Goal: Task Accomplishment & Management: Use online tool/utility

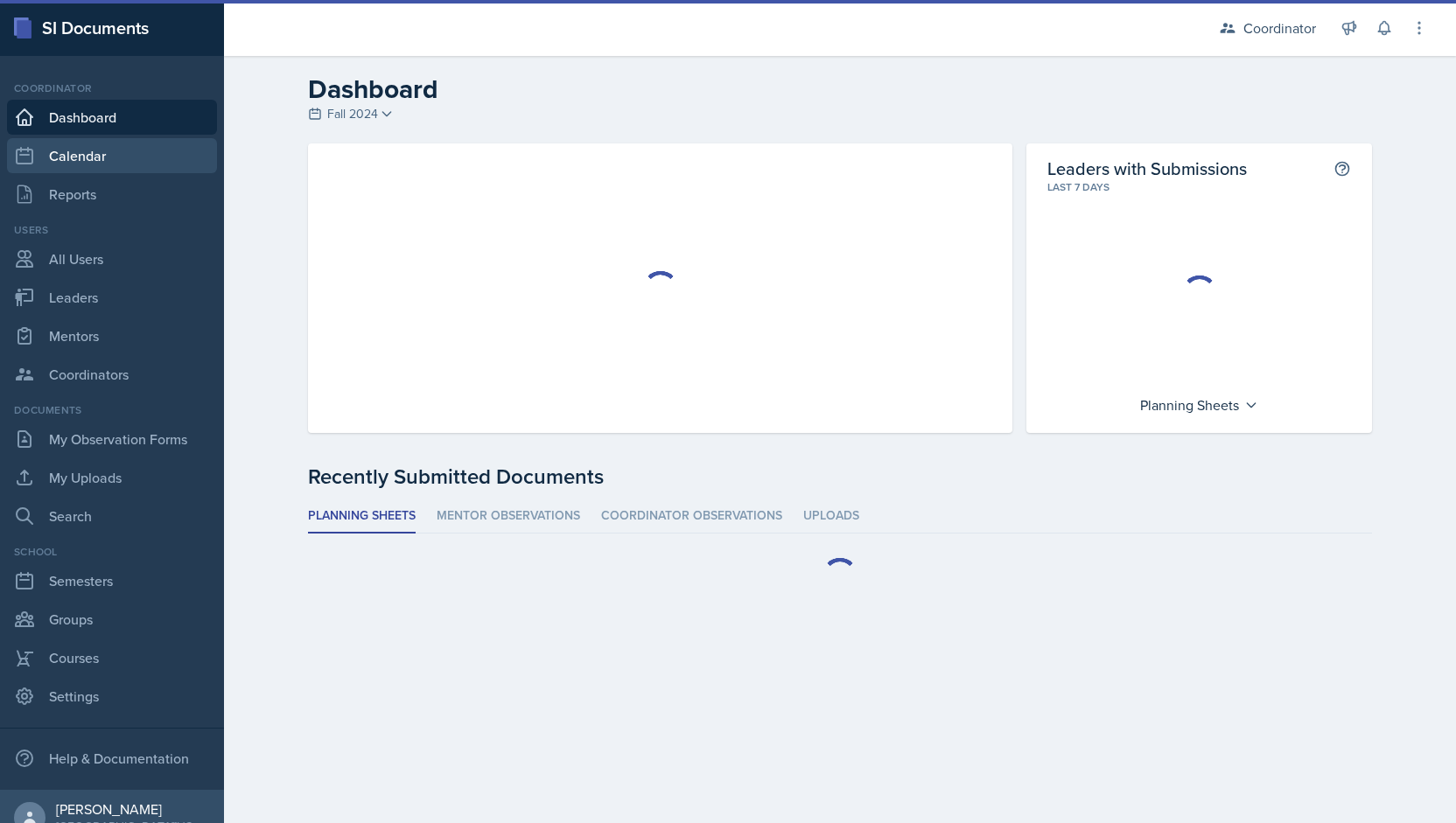
click at [107, 148] on link "Calendar" at bounding box center [112, 155] width 210 height 35
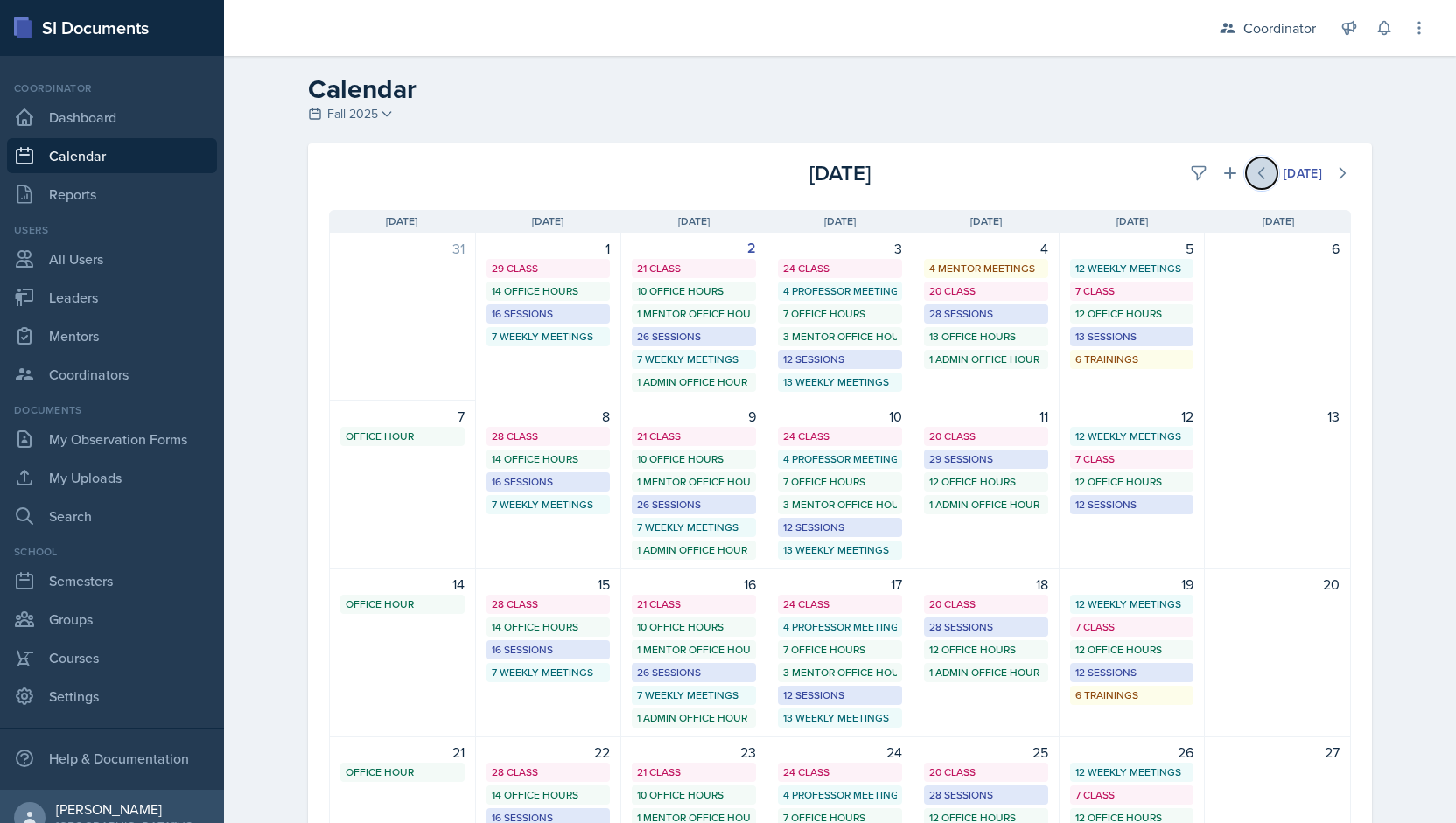
click at [1260, 171] on icon at bounding box center [1262, 173] width 18 height 18
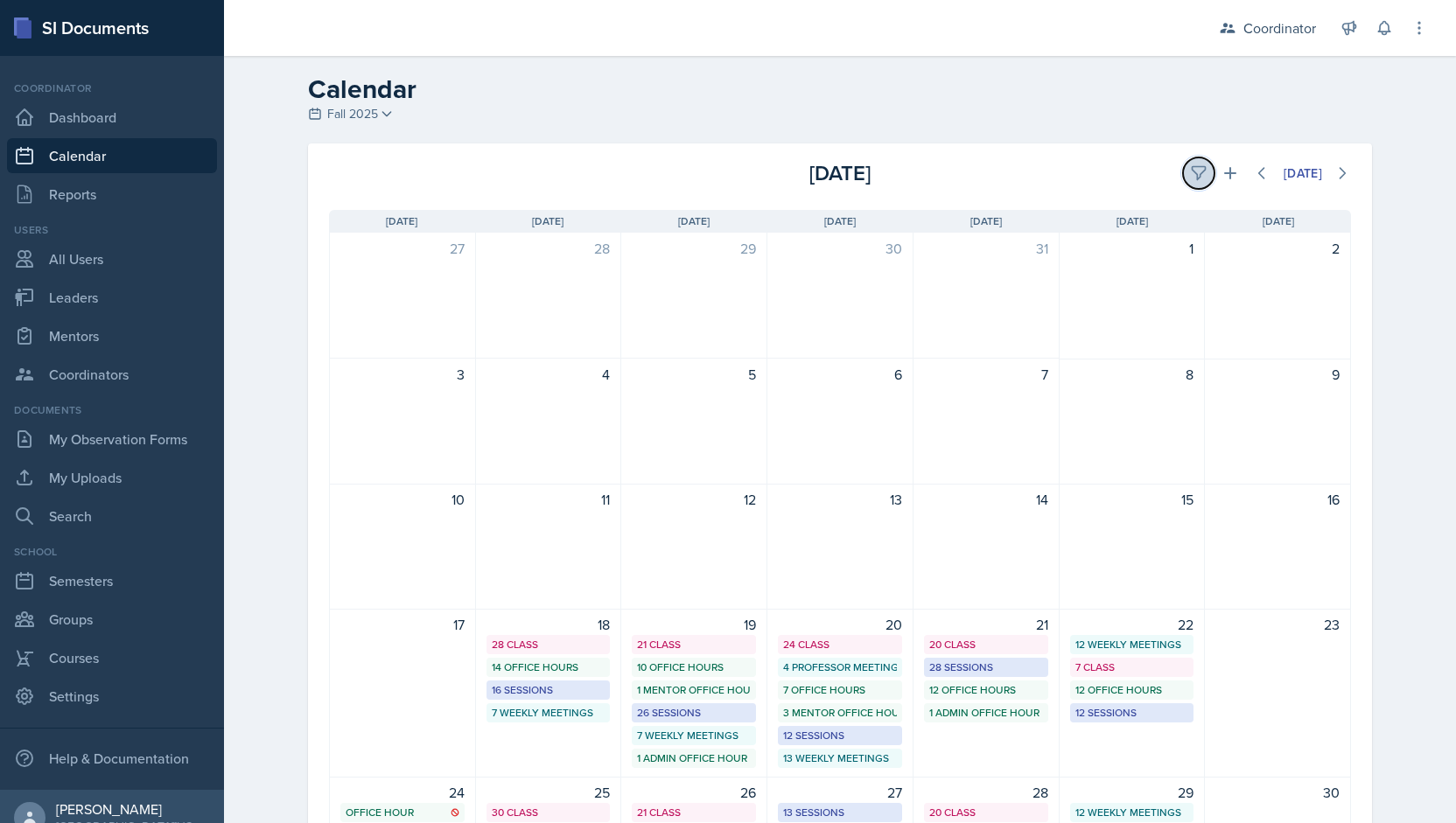
click at [1196, 169] on icon at bounding box center [1198, 173] width 18 height 18
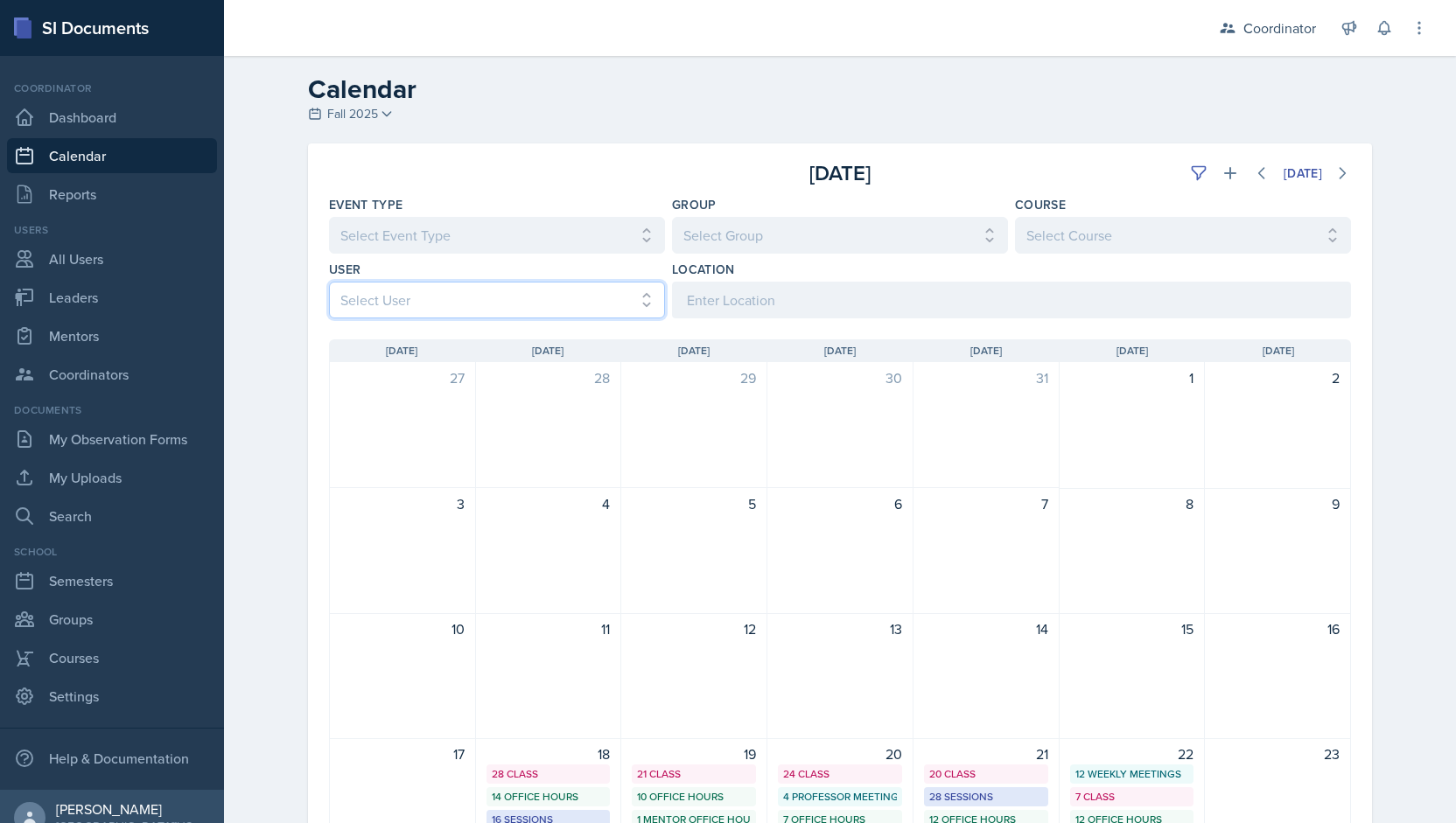
click at [448, 298] on select "Select User All [PERSON_NAME] [PERSON_NAME] [PERSON_NAME] [PERSON_NAME] [PERSON…" at bounding box center [496, 299] width 336 height 37
select select "cf43933f-ae47-4fef-ad8e-87720d997af5"
click at [329, 281] on select "Select User All [PERSON_NAME] [PERSON_NAME] [PERSON_NAME] [PERSON_NAME] [PERSON…" at bounding box center [496, 299] width 336 height 37
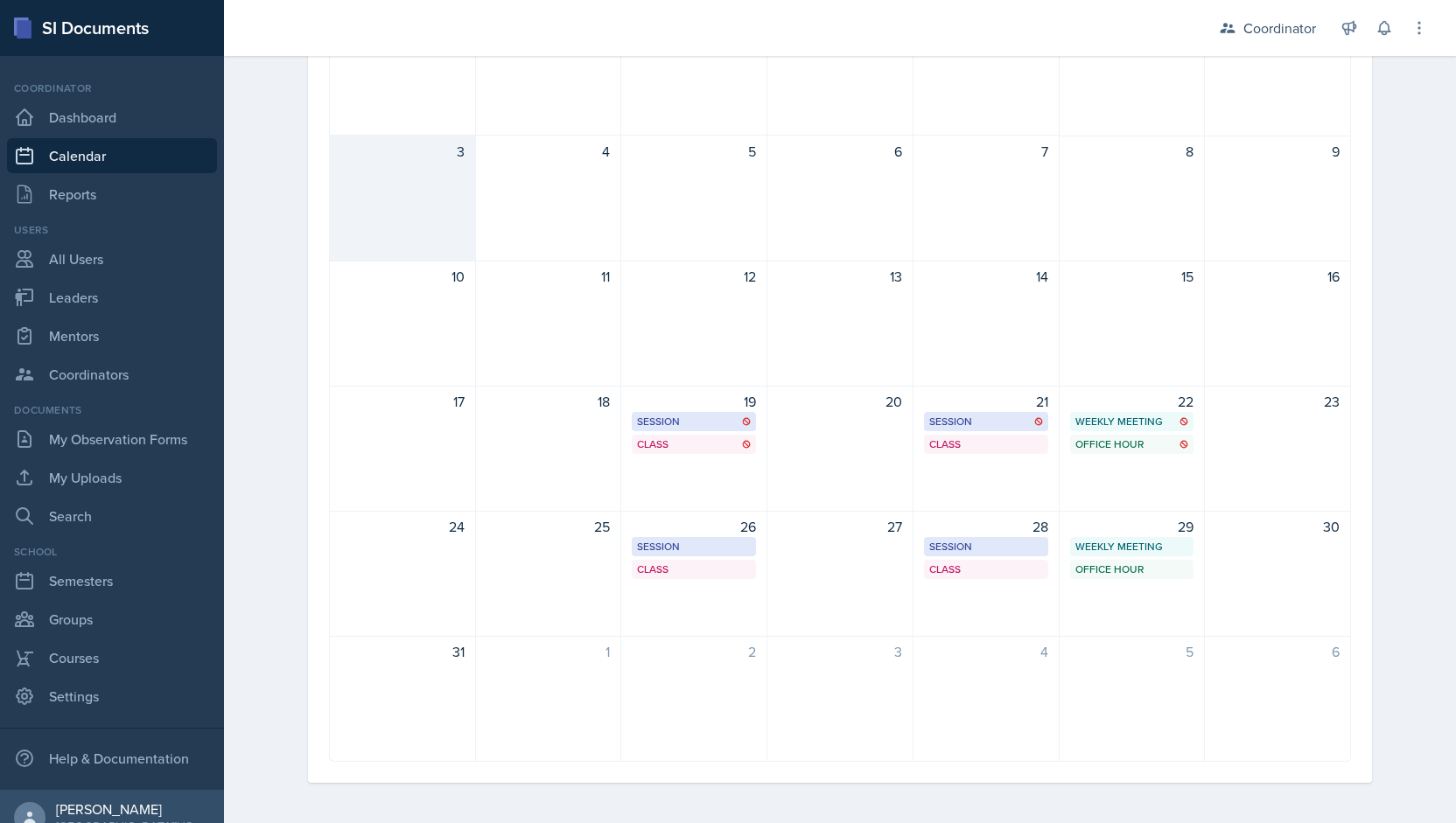
scroll to position [352, 0]
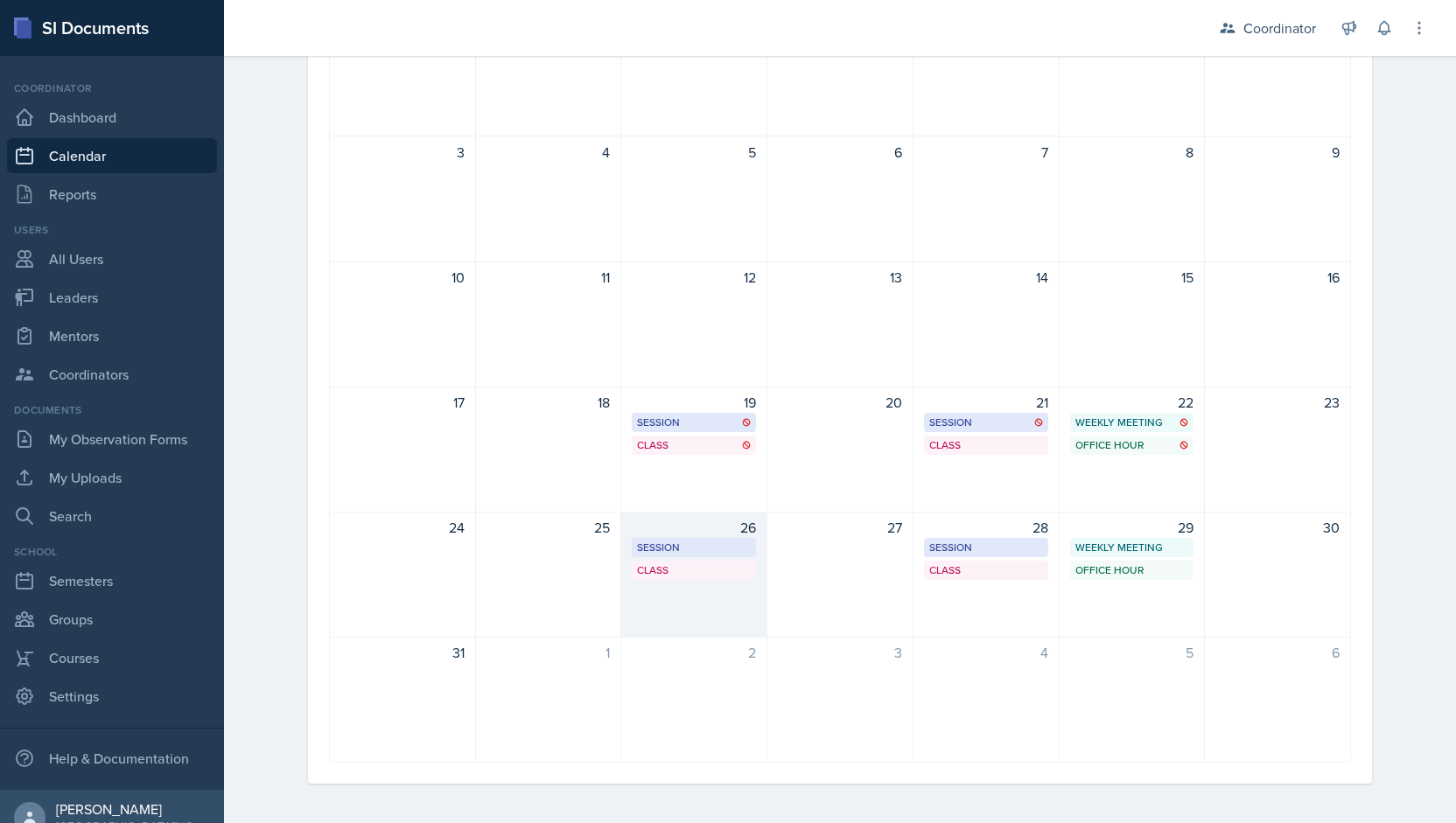
click at [700, 583] on div "26 Session MOR 146 2:30 PM - 4:00 PM Class MOR 293 4:20 PM - 5:40 PM" at bounding box center [693, 574] width 146 height 126
